Goal: Find specific page/section: Find specific page/section

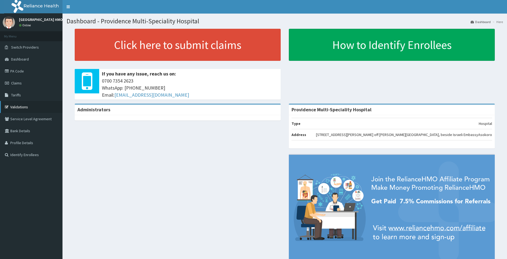
click at [26, 104] on link "Validations" at bounding box center [31, 107] width 62 height 12
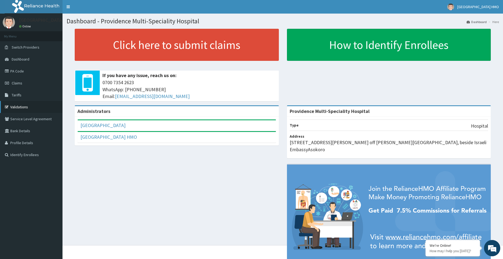
click at [43, 105] on link "Validations" at bounding box center [31, 107] width 62 height 12
